Goal: Information Seeking & Learning: Find specific fact

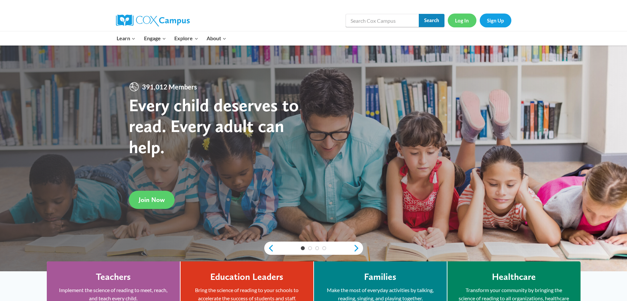
drag, startPoint x: 441, startPoint y: 23, endPoint x: 462, endPoint y: 23, distance: 21.7
click at [446, 23] on div "Search in https://coxcampus.org/ Search Search Log In Sign Up" at bounding box center [390, 20] width 244 height 21
click at [464, 23] on link "Log In" at bounding box center [462, 21] width 29 height 14
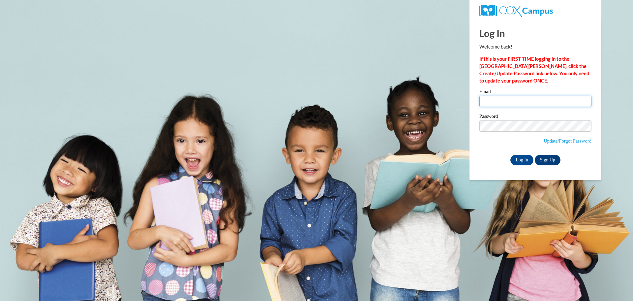
click at [530, 103] on input "Email" at bounding box center [535, 101] width 112 height 11
type input "bronwyngilbert821@gmail.com"
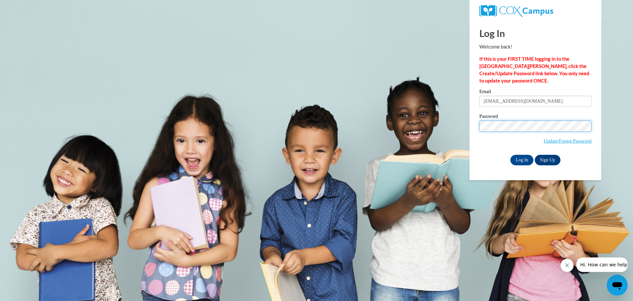
click at [510, 155] on input "Log In" at bounding box center [521, 160] width 23 height 11
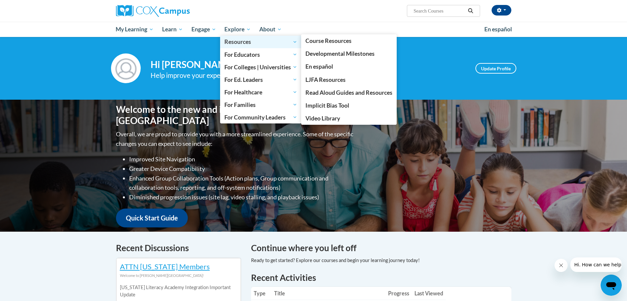
click at [250, 45] on span "Resources" at bounding box center [260, 42] width 73 height 8
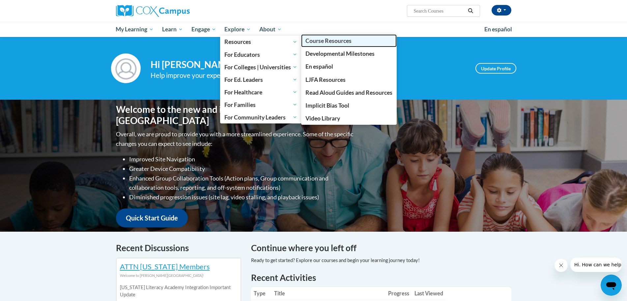
click at [348, 44] on link "Course Resources" at bounding box center [349, 40] width 96 height 13
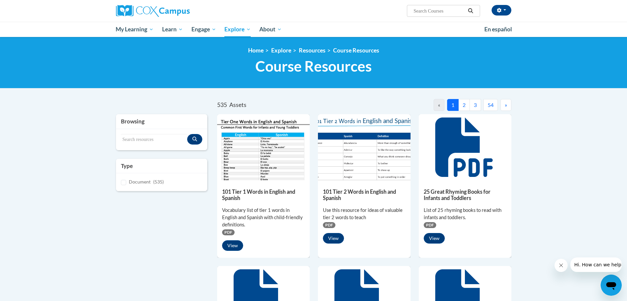
click at [427, 7] on input "Search..." at bounding box center [439, 11] width 53 height 8
type input "a grand ole tree"
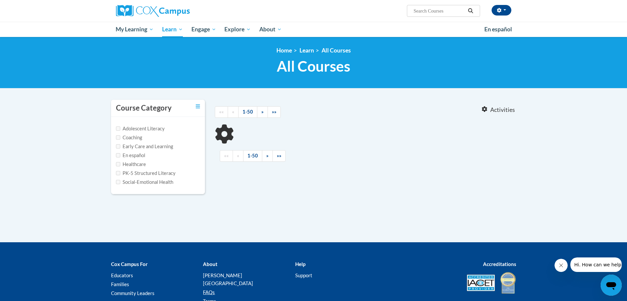
type input "a grand ole tree"
click at [485, 9] on div "[PERSON_NAME] ([GEOGRAPHIC_DATA]/New_York UTC-04:00) My Profile Inbox My Transc…" at bounding box center [495, 10] width 31 height 11
click at [495, 9] on button "button" at bounding box center [502, 10] width 20 height 11
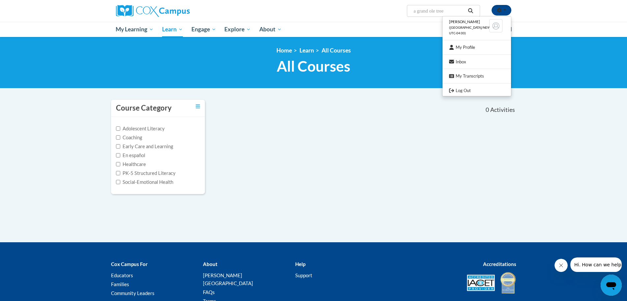
click at [370, 142] on div "Course Category Adolescent Literacy Coaching Early Care and Learning En español…" at bounding box center [313, 150] width 415 height 103
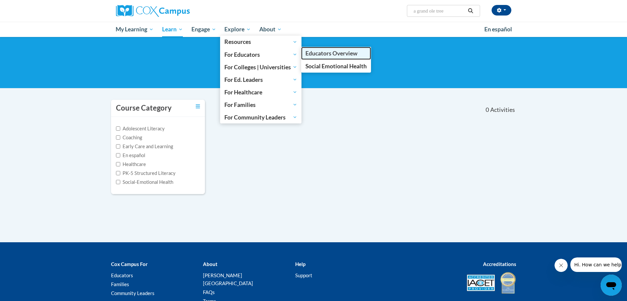
click at [314, 55] on span "Educators Overview" at bounding box center [331, 53] width 52 height 7
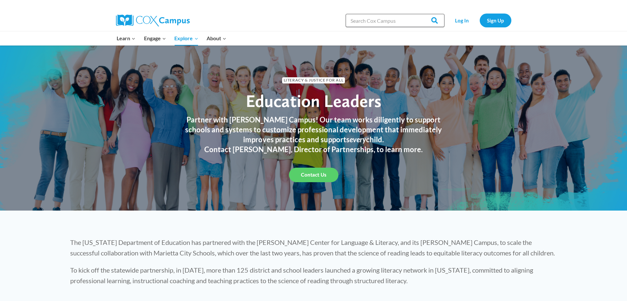
click at [403, 23] on input "Search in https://coxcampus.org/" at bounding box center [395, 20] width 99 height 13
drag, startPoint x: 373, startPoint y: 27, endPoint x: 371, endPoint y: 32, distance: 5.6
click at [373, 29] on div "Search in https://coxcampus.org/ Search Search" at bounding box center [395, 20] width 99 height 21
type input "a grand ole tree"
click at [419, 14] on input "Search" at bounding box center [432, 20] width 26 height 13
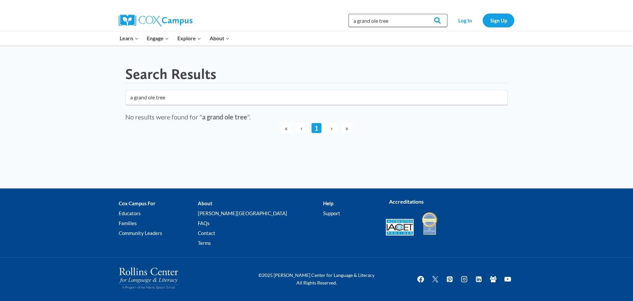
click at [381, 24] on input "a grand ole tree" at bounding box center [397, 20] width 99 height 13
type input "a grand old tree"
click at [421, 14] on input "Search" at bounding box center [434, 20] width 26 height 13
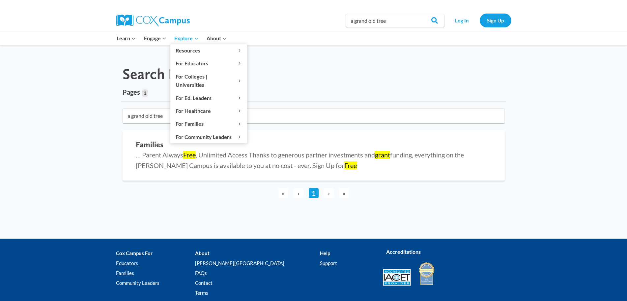
click at [182, 42] on span "Explore Expand" at bounding box center [186, 38] width 24 height 9
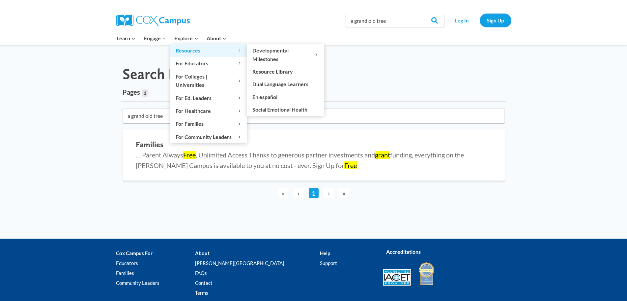
click at [201, 52] on span "Resources Expand" at bounding box center [209, 50] width 66 height 9
click at [279, 68] on link "Resource Library" at bounding box center [285, 71] width 77 height 13
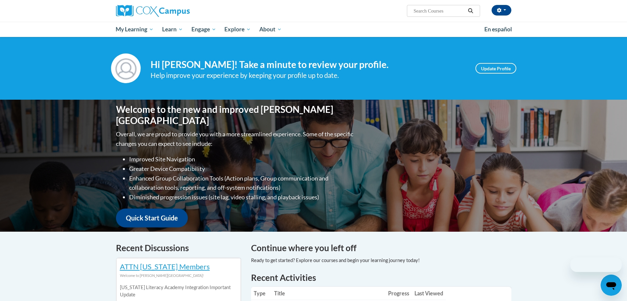
click at [419, 14] on span "Search Search..." at bounding box center [443, 11] width 73 height 12
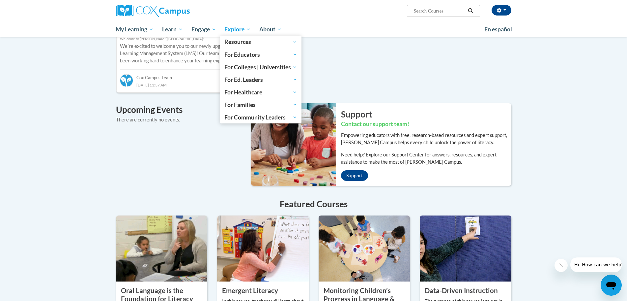
scroll to position [163, 0]
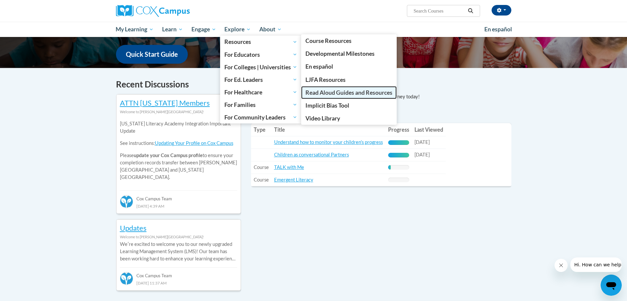
click at [331, 92] on span "Read Aloud Guides and Resources" at bounding box center [348, 92] width 87 height 7
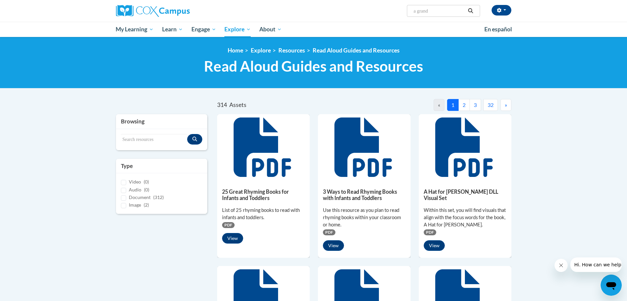
type input "a grand"
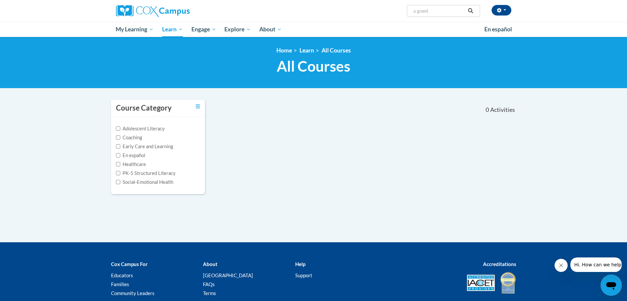
drag, startPoint x: 439, startPoint y: 10, endPoint x: 245, endPoint y: 17, distance: 194.2
click at [245, 16] on div "[PERSON_NAME] ([GEOGRAPHIC_DATA]/New_York UTC-04:00) My Profile Inbox My Transc…" at bounding box center [313, 11] width 415 height 22
type input "a grand ole tree"
drag, startPoint x: 448, startPoint y: 11, endPoint x: 84, endPoint y: 43, distance: 365.5
click at [84, 43] on body "Bronwyn Gilbert (America/New_York UTC-04:00) My Profile Inbox My Transcripts Lo…" at bounding box center [313, 179] width 627 height 358
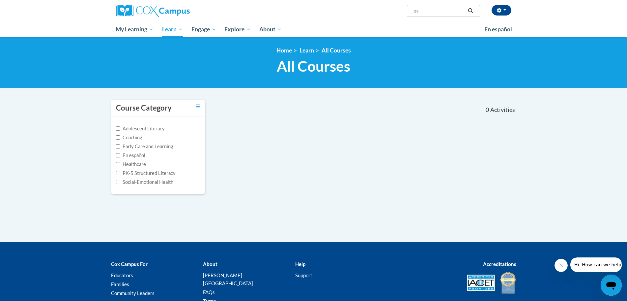
type input "tree"
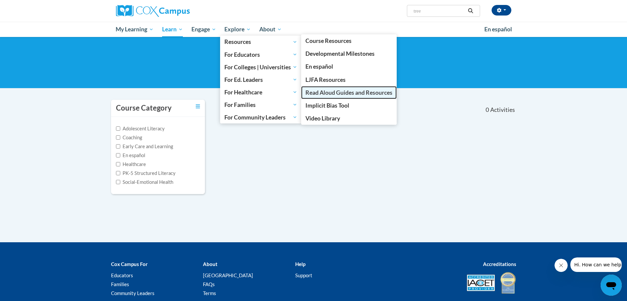
click at [351, 90] on span "Read Aloud Guides and Resources" at bounding box center [348, 92] width 87 height 7
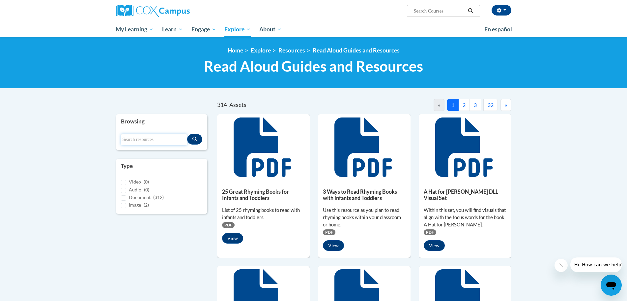
click at [150, 141] on input "Search resources" at bounding box center [154, 139] width 67 height 11
type input "tree"
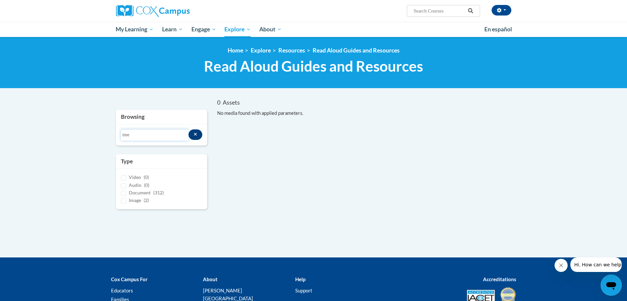
drag, startPoint x: 147, startPoint y: 132, endPoint x: 26, endPoint y: 134, distance: 121.3
click at [26, 134] on body "[PERSON_NAME] ([GEOGRAPHIC_DATA]/New_York UTC-04:00) My Profile Inbox My Transc…" at bounding box center [313, 187] width 627 height 374
click at [197, 127] on div "Search resources tree" at bounding box center [162, 134] width 92 height 21
click at [200, 139] on div "Search resources tree" at bounding box center [162, 134] width 82 height 11
click at [195, 134] on icon "Search resources" at bounding box center [195, 134] width 3 height 3
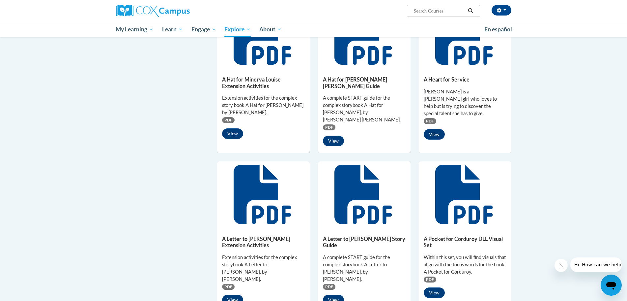
scroll to position [33, 0]
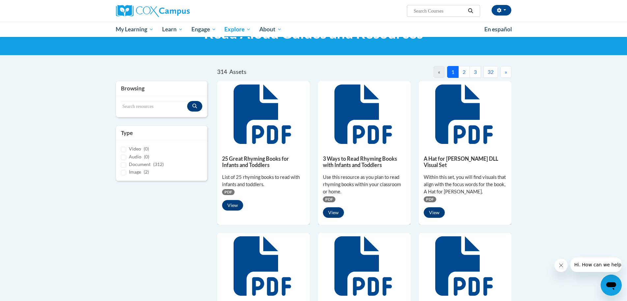
click at [467, 73] on button "2" at bounding box center [464, 72] width 12 height 12
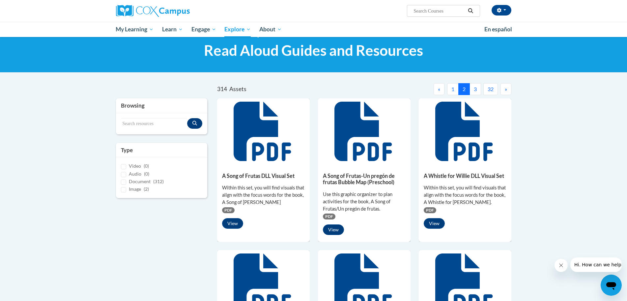
scroll to position [0, 0]
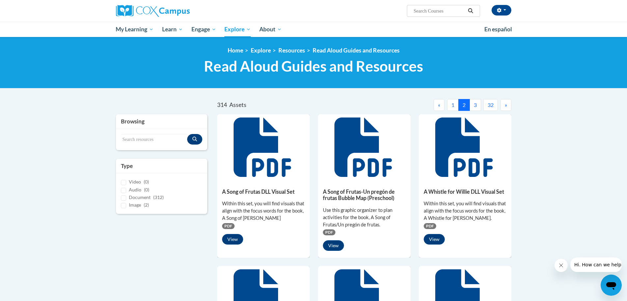
click at [471, 104] on button "3" at bounding box center [476, 105] width 12 height 12
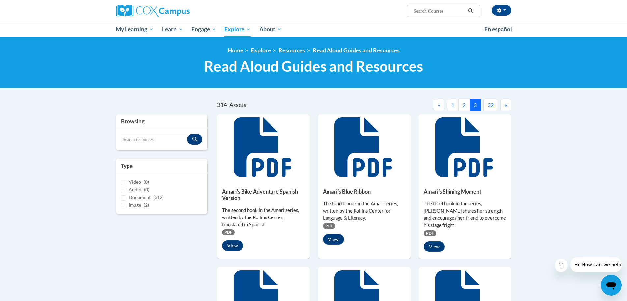
click at [501, 105] on button "»" at bounding box center [506, 105] width 11 height 12
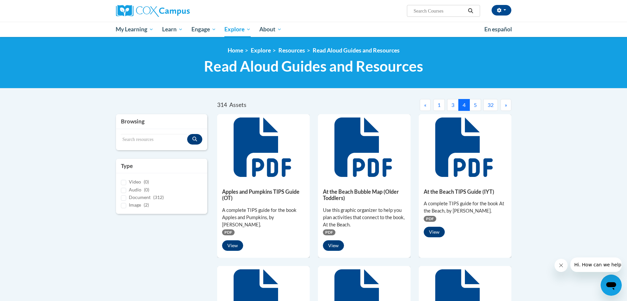
click at [508, 107] on button "»" at bounding box center [506, 105] width 11 height 12
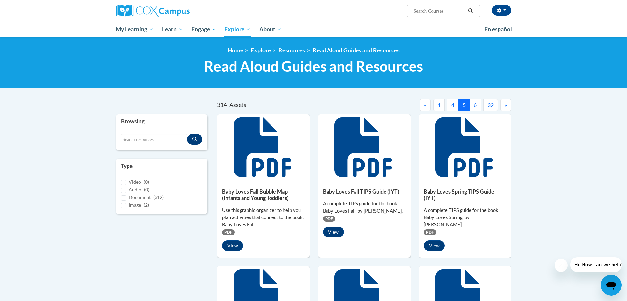
click at [508, 107] on button "»" at bounding box center [506, 105] width 11 height 12
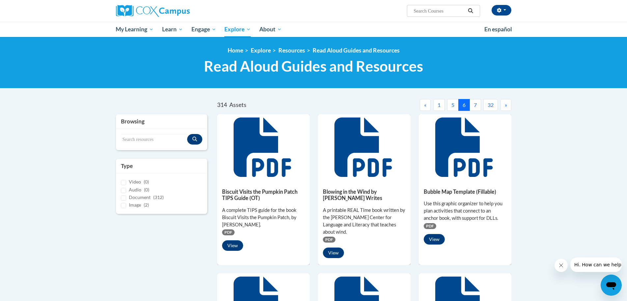
click at [508, 107] on button "»" at bounding box center [506, 105] width 11 height 12
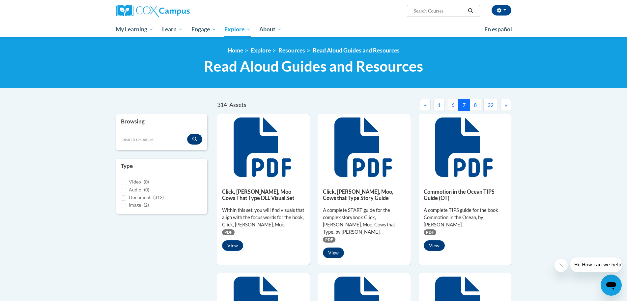
click at [508, 107] on button "»" at bounding box center [506, 105] width 11 height 12
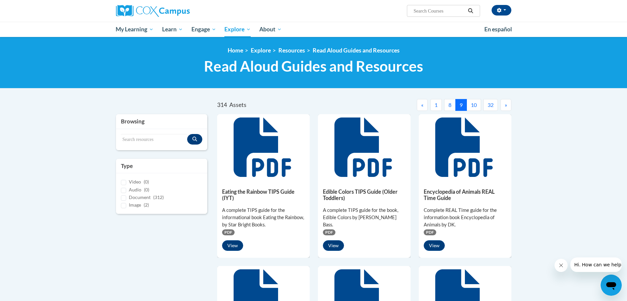
click at [508, 107] on button "»" at bounding box center [506, 105] width 11 height 12
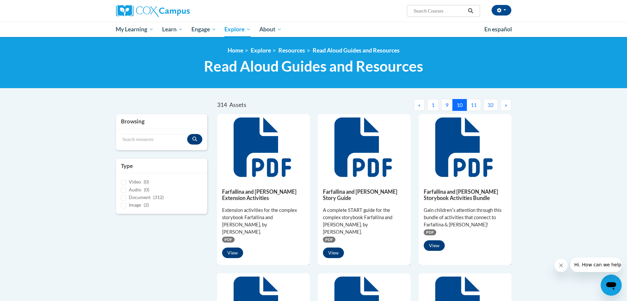
click at [508, 107] on button "»" at bounding box center [506, 105] width 11 height 12
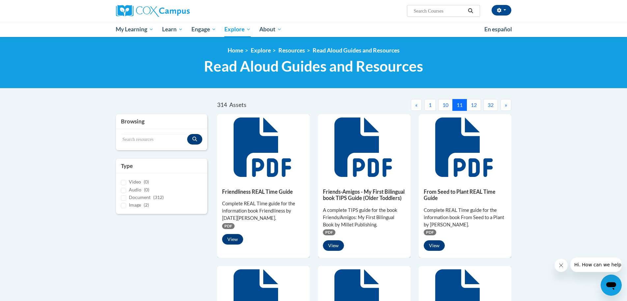
click at [508, 107] on button "»" at bounding box center [506, 105] width 11 height 12
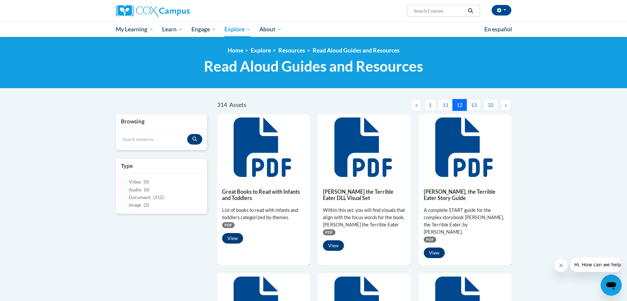
click at [508, 107] on button "»" at bounding box center [506, 105] width 11 height 12
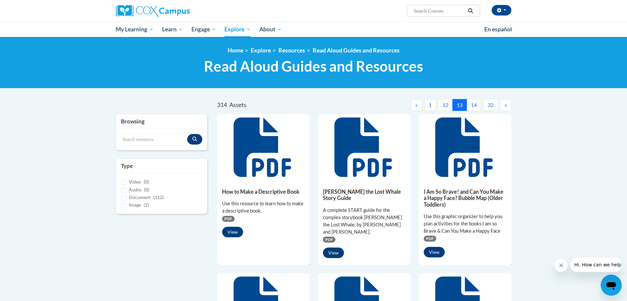
click at [420, 106] on button "«" at bounding box center [416, 105] width 11 height 12
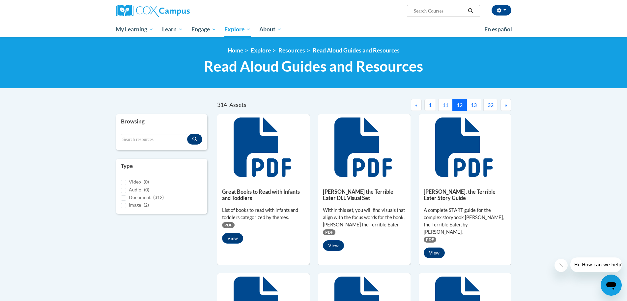
click at [419, 106] on button "«" at bounding box center [416, 105] width 11 height 12
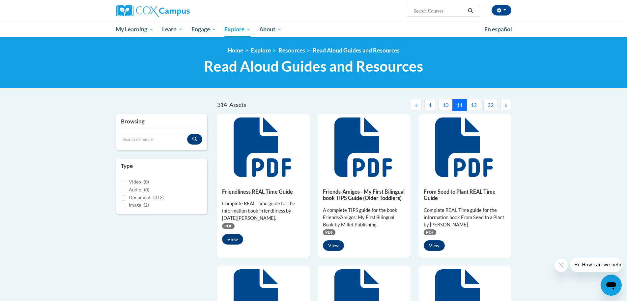
click at [419, 105] on button "«" at bounding box center [416, 105] width 11 height 12
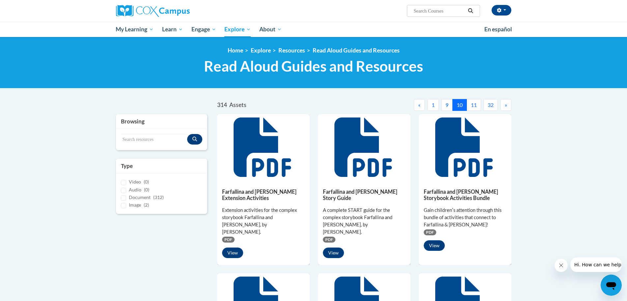
click at [419, 105] on span "«" at bounding box center [419, 104] width 2 height 6
click at [419, 105] on button "«" at bounding box center [419, 105] width 11 height 12
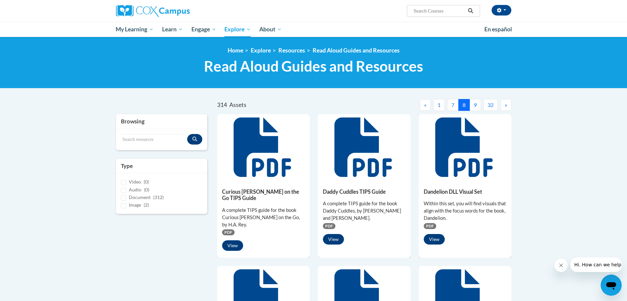
click at [420, 105] on button "«" at bounding box center [425, 105] width 11 height 12
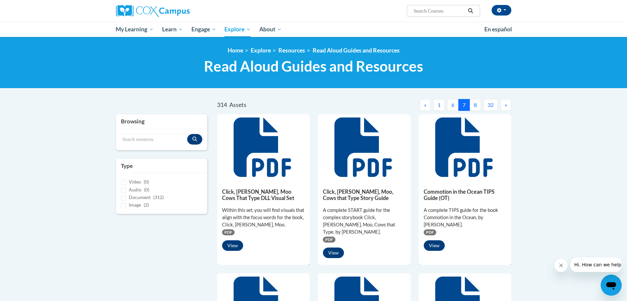
click at [420, 105] on button "«" at bounding box center [425, 105] width 11 height 12
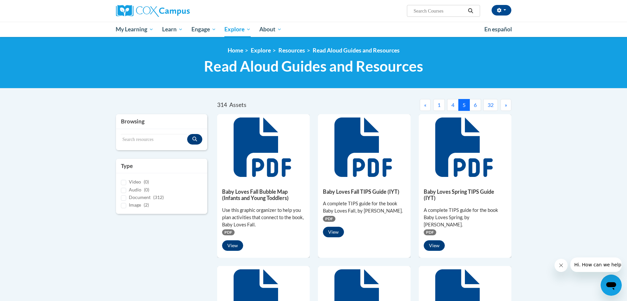
click at [420, 105] on button "«" at bounding box center [425, 105] width 11 height 12
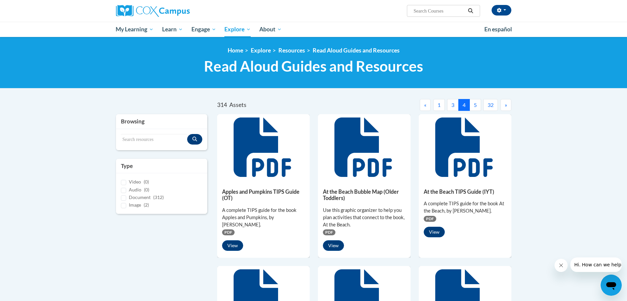
click at [420, 105] on button "«" at bounding box center [425, 105] width 11 height 12
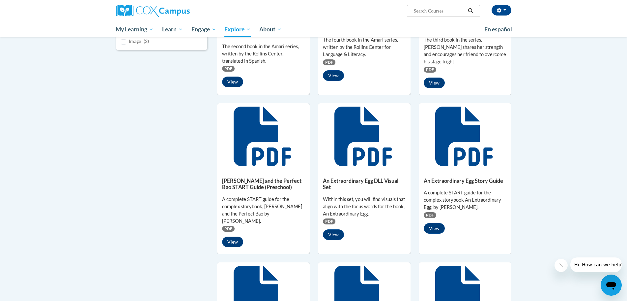
scroll to position [99, 0]
